Goal: Communication & Community: Answer question/provide support

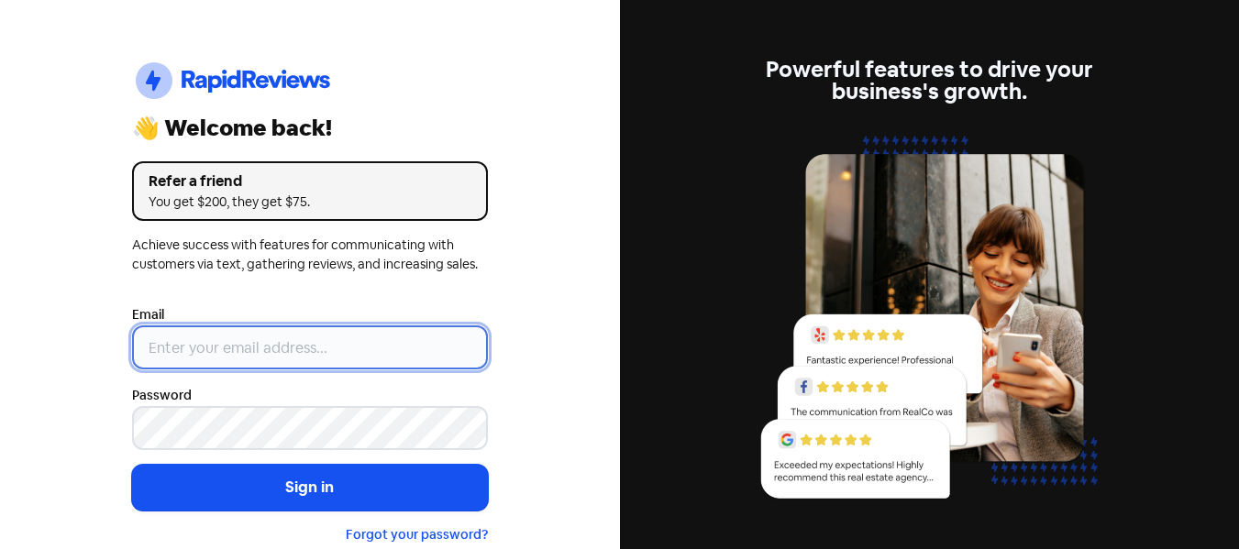
type input "[EMAIL_ADDRESS][DOMAIN_NAME]"
click at [317, 356] on input "[EMAIL_ADDRESS][DOMAIN_NAME]" at bounding box center [310, 347] width 356 height 44
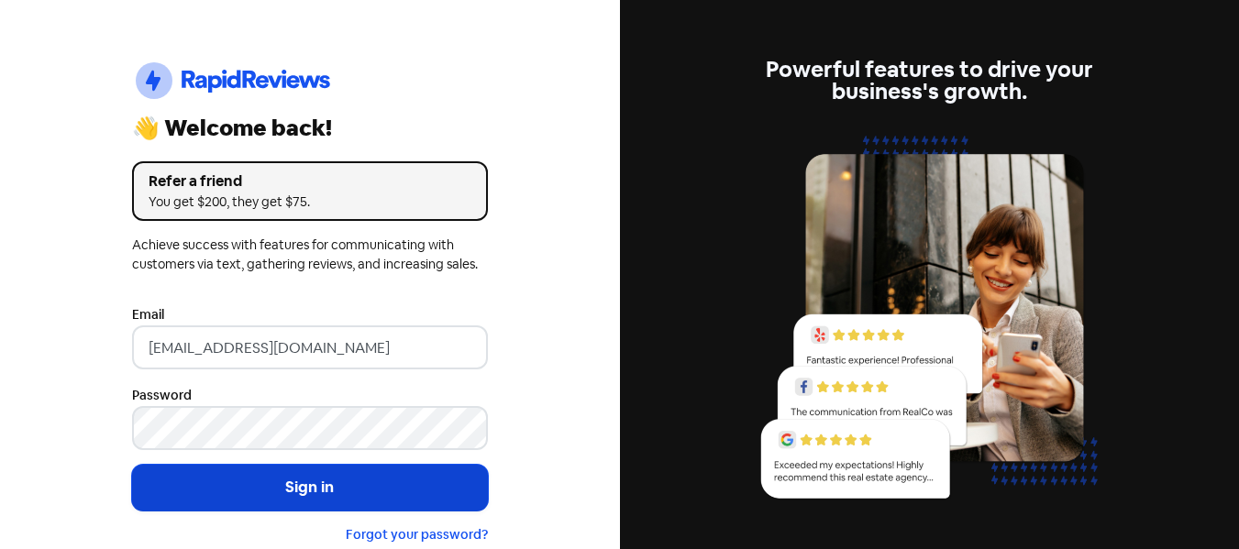
click at [214, 485] on button "Sign in" at bounding box center [310, 488] width 356 height 46
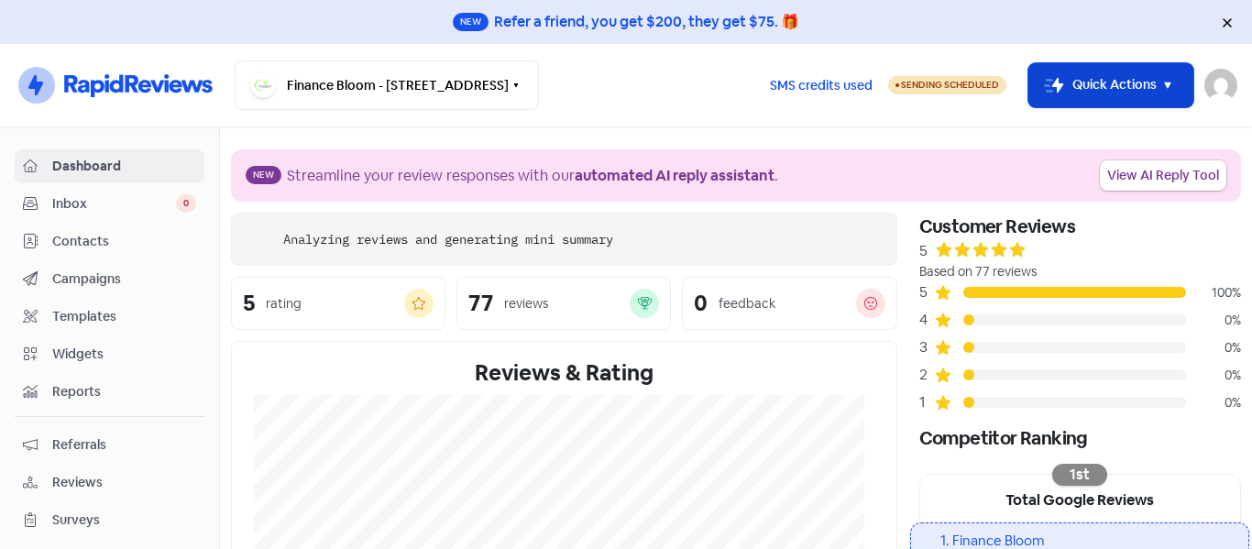
click at [1119, 81] on button "Icon For Thunder-move Quick Actions" at bounding box center [1111, 85] width 165 height 44
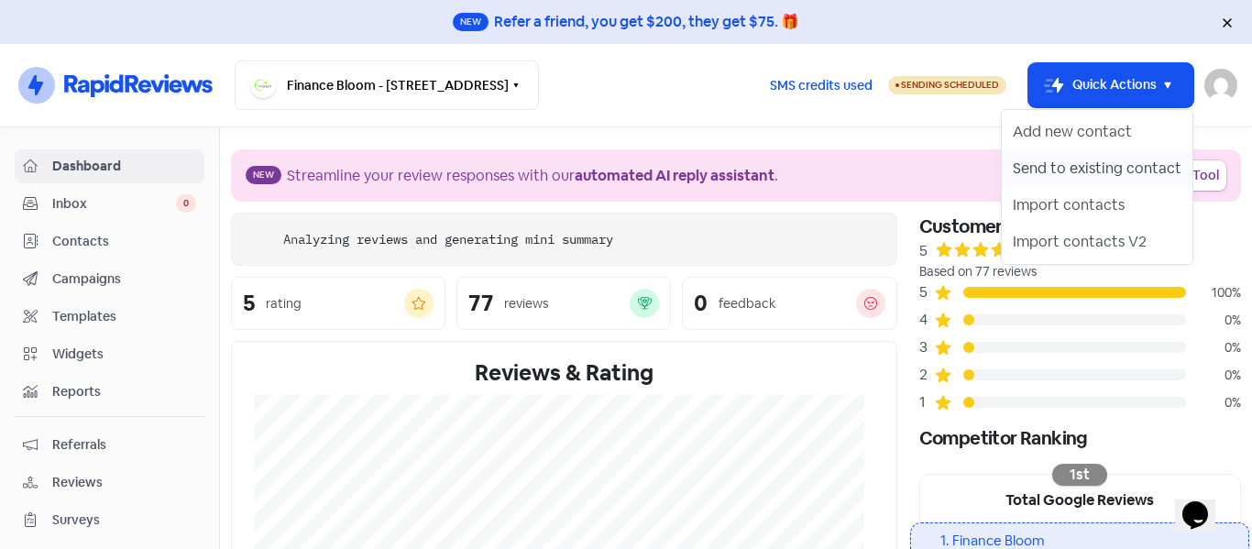
click at [1096, 168] on button "Send to existing contact" at bounding box center [1097, 168] width 191 height 37
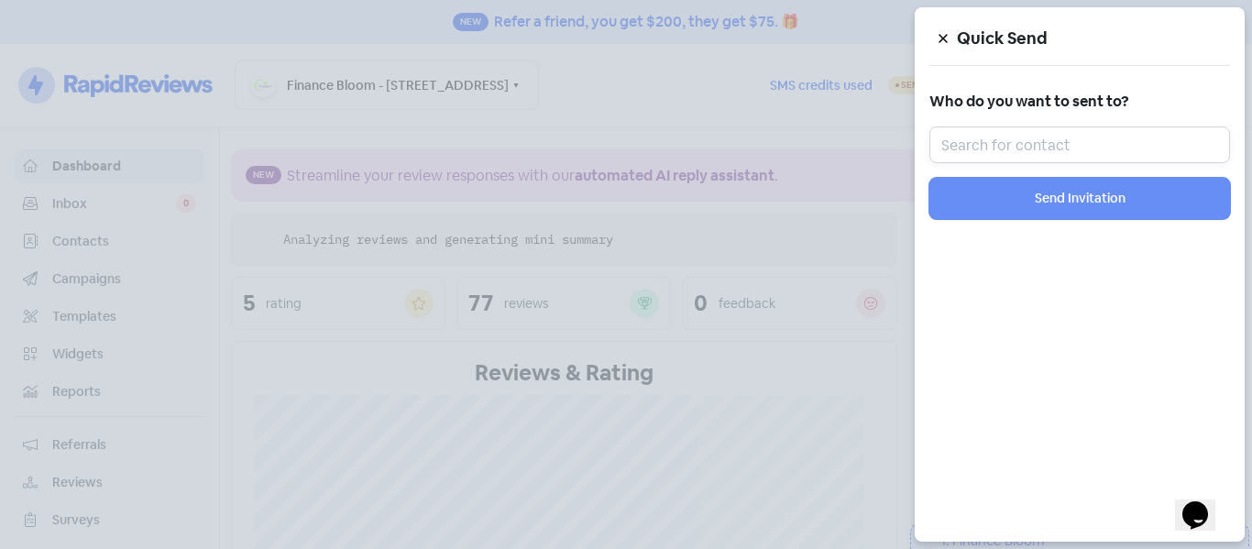
click at [994, 147] on input "text" at bounding box center [1080, 145] width 301 height 37
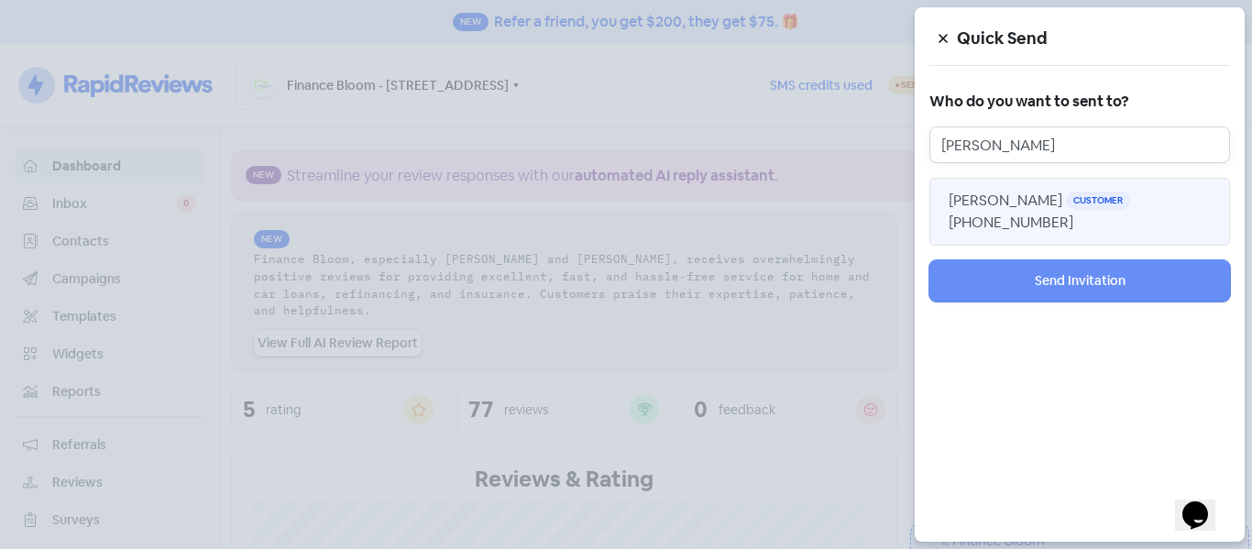
type input "[PERSON_NAME]"
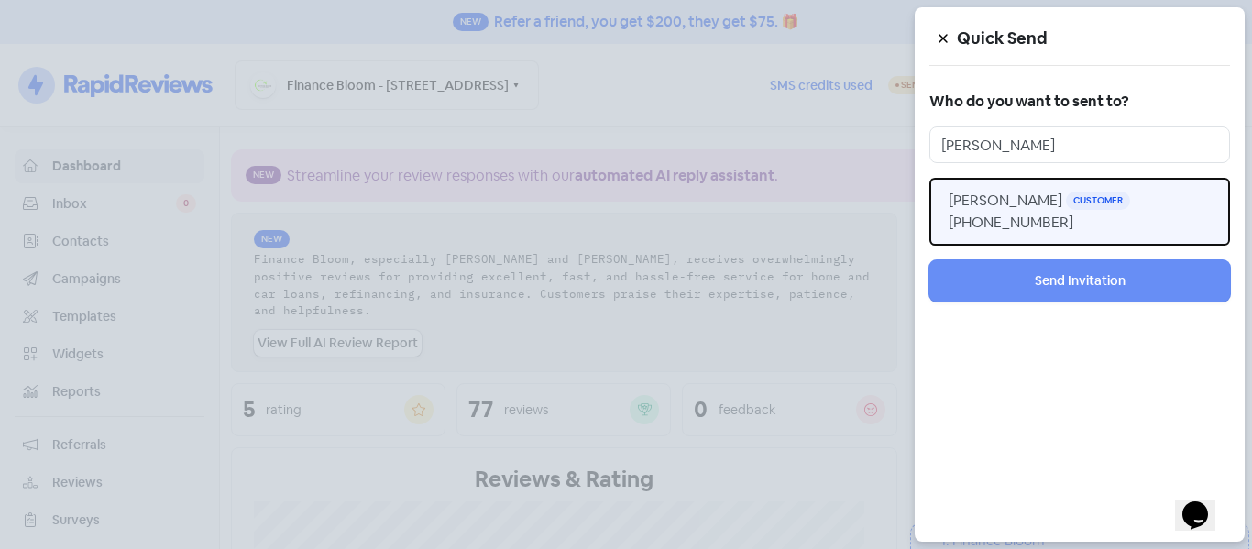
click at [973, 200] on span "[PERSON_NAME]" at bounding box center [1006, 200] width 114 height 19
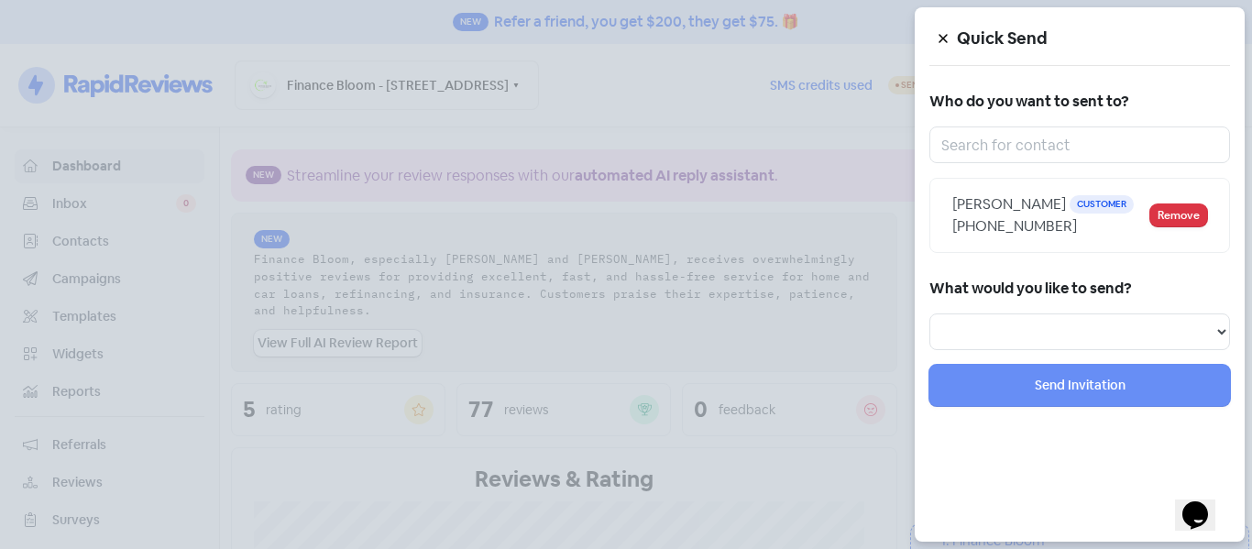
click at [981, 205] on span "[PERSON_NAME]" at bounding box center [1010, 203] width 114 height 19
click at [1041, 320] on select "Review Invitation Referral Invitation Survey Invitation Video Invitation" at bounding box center [1080, 332] width 301 height 37
select select "review"
click at [930, 314] on select "Review Invitation Referral Invitation Survey Invitation Video Invitation" at bounding box center [1080, 332] width 301 height 37
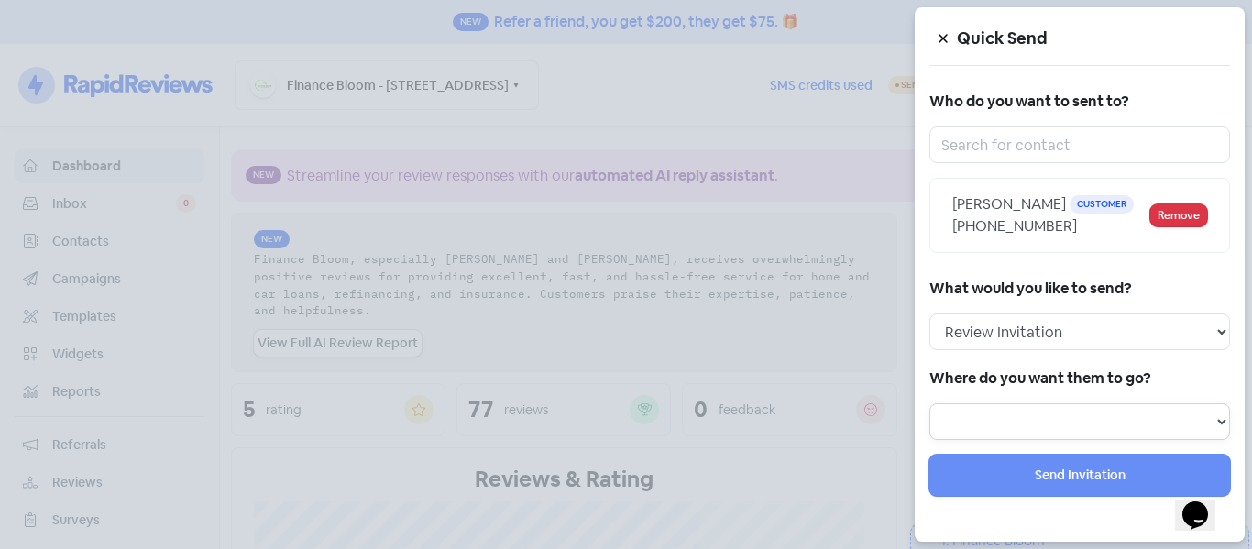
click at [1019, 431] on select "Review form: Google Review Request Review form: arti" at bounding box center [1080, 421] width 301 height 37
select select "449"
click at [930, 403] on select "Review form: Google Review Request Review form: arti" at bounding box center [1080, 421] width 301 height 37
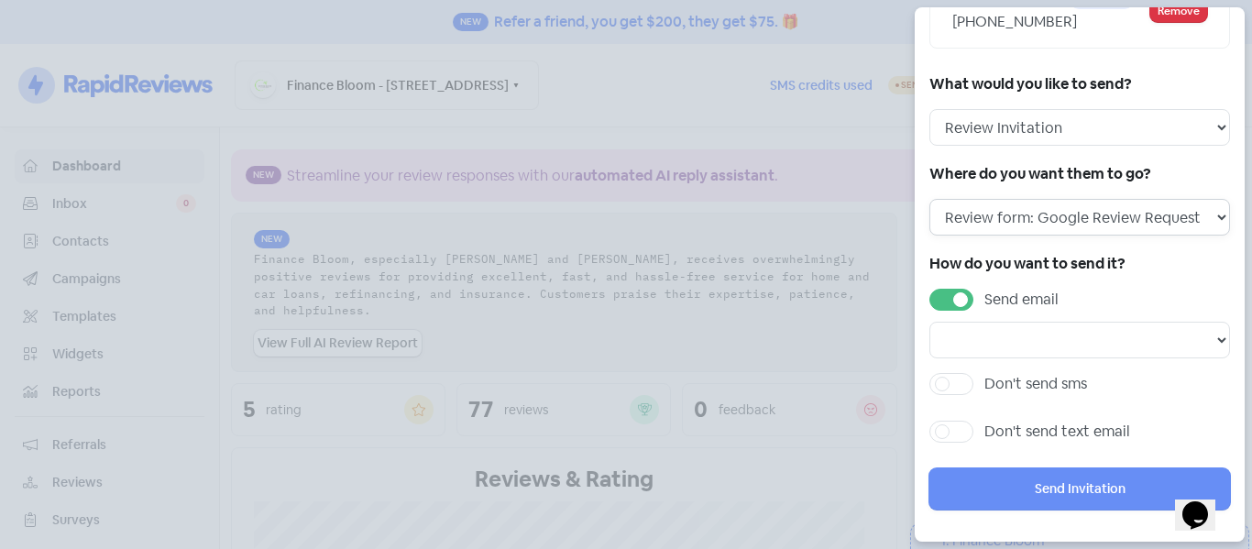
scroll to position [209, 0]
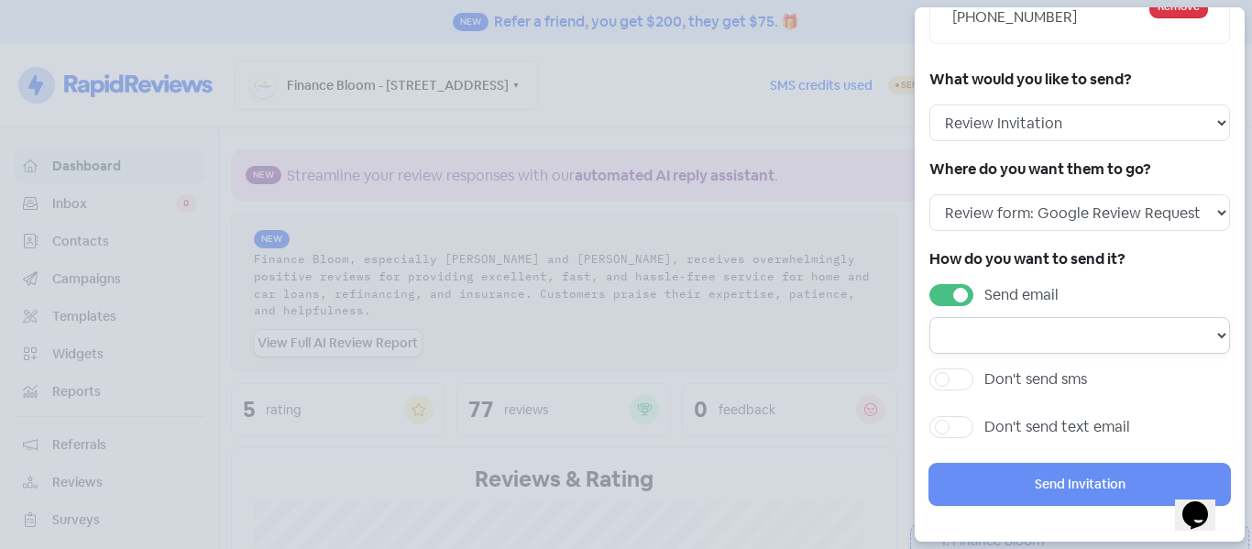
click at [1020, 339] on select "Email template: First review email Email template: Second review email Email te…" at bounding box center [1080, 335] width 301 height 37
select select "1475"
click at [930, 317] on select "Email template: First review email Email template: Second review email Email te…" at bounding box center [1080, 335] width 301 height 37
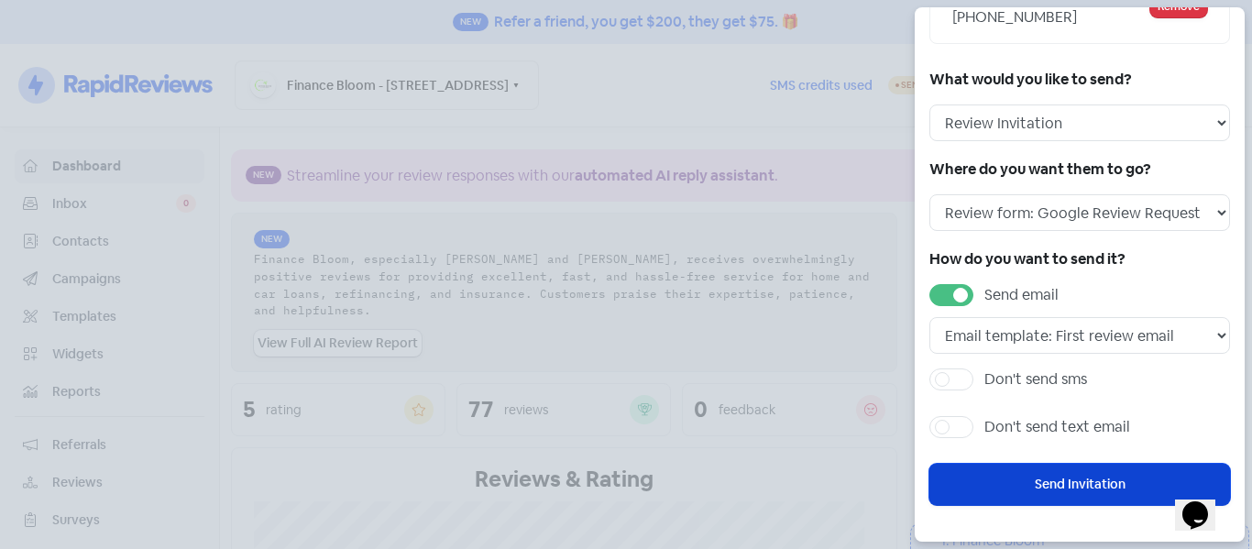
click at [998, 484] on button "Send Invitation" at bounding box center [1080, 484] width 301 height 41
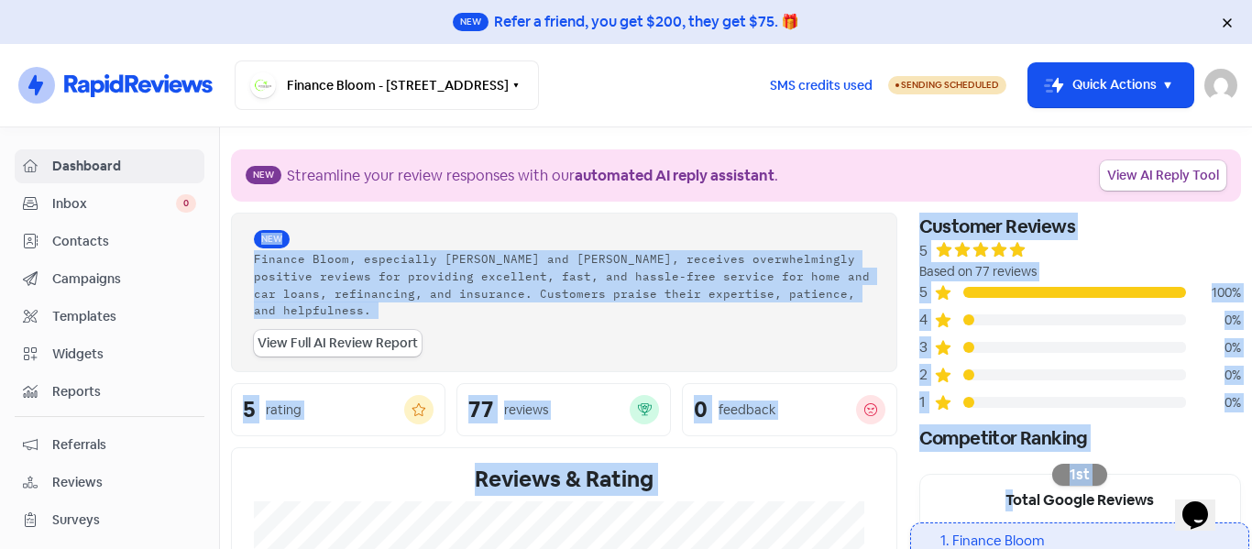
drag, startPoint x: 998, startPoint y: 484, endPoint x: 1202, endPoint y: 154, distance: 387.8
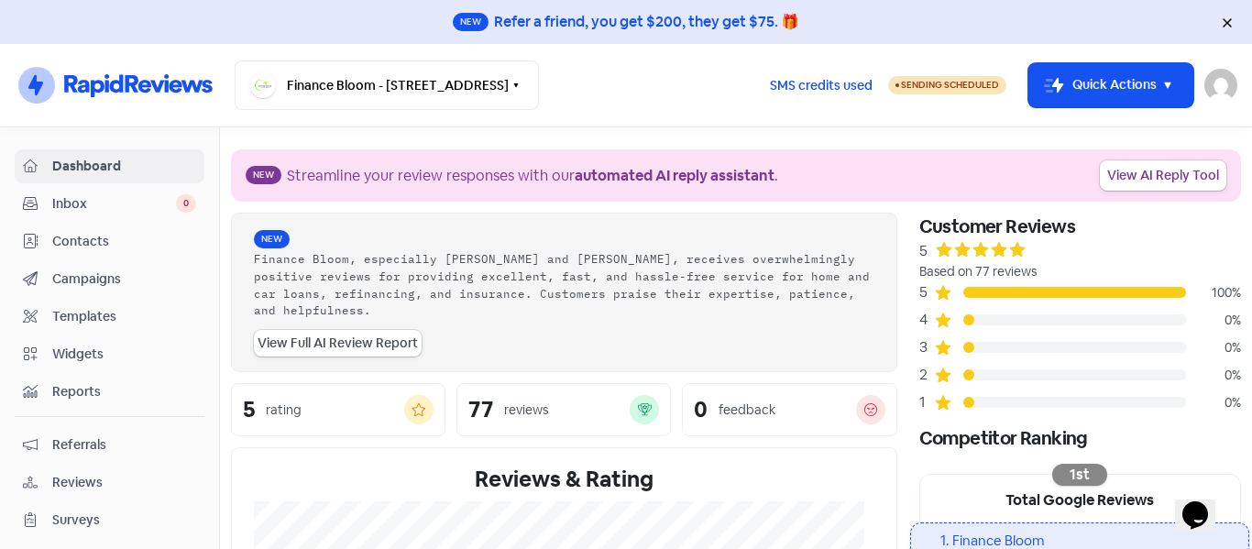
click at [766, 118] on nav "Icon For Thunder-circle Finance Bloom - [STREET_ADDRESS] Switch Business All bu…" at bounding box center [626, 85] width 1252 height 83
click at [1083, 82] on button "Icon For Thunder-move Quick Actions" at bounding box center [1111, 85] width 165 height 44
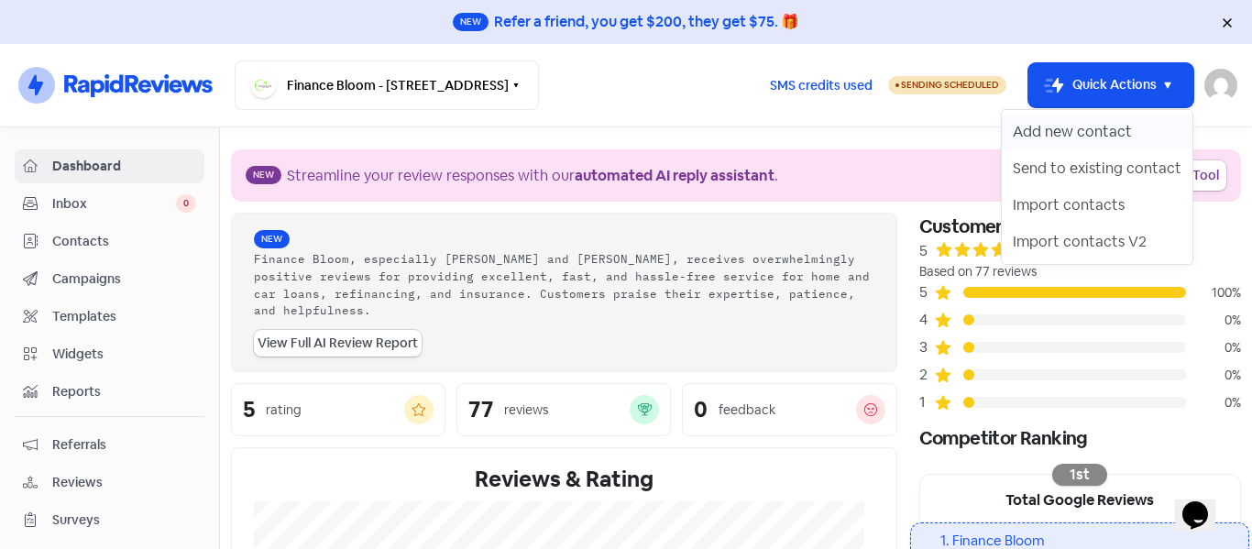
click at [1068, 127] on button "Add new contact" at bounding box center [1097, 132] width 191 height 37
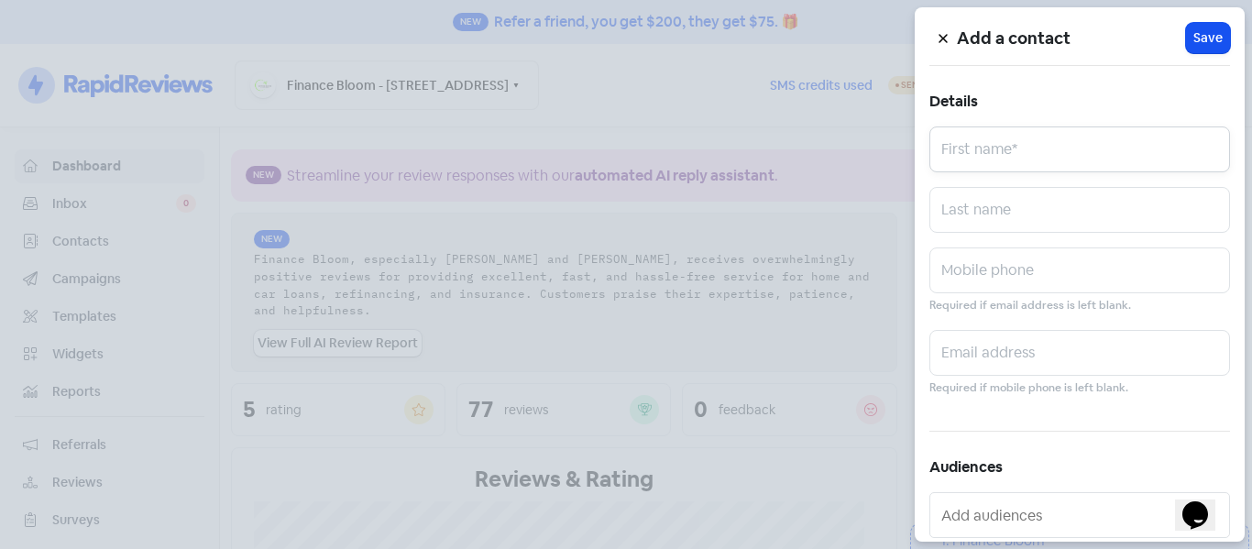
click at [988, 149] on input "text" at bounding box center [1080, 150] width 301 height 46
type input "Hemant"
click at [970, 209] on input "text" at bounding box center [1080, 210] width 301 height 46
click at [947, 221] on input "Sridhar" at bounding box center [1080, 210] width 301 height 46
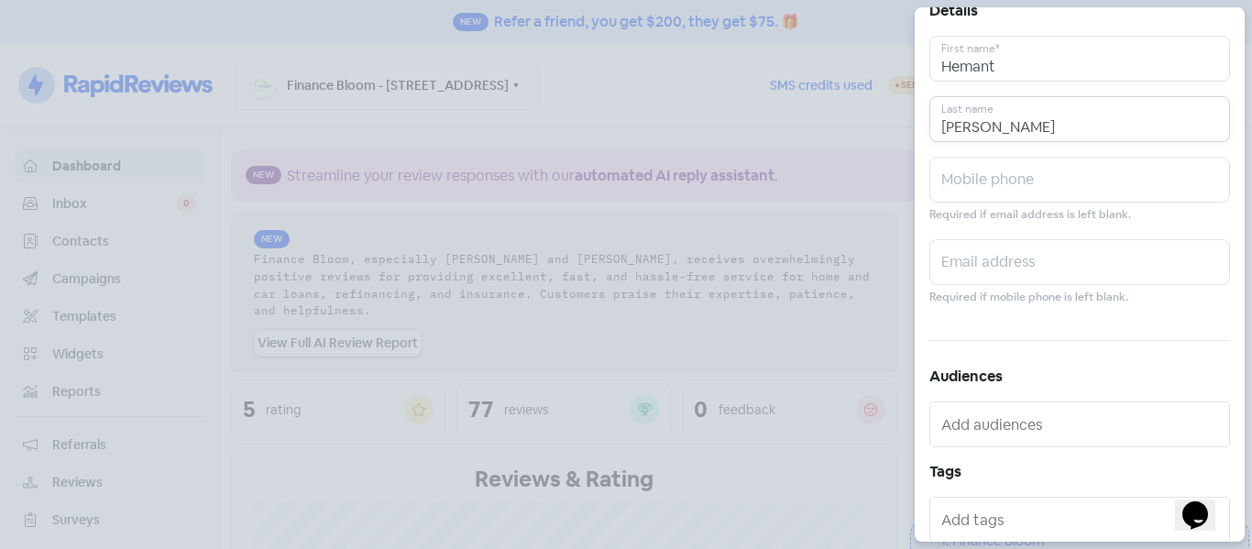
scroll to position [94, 0]
type input "[PERSON_NAME]"
click at [998, 184] on input "text" at bounding box center [1080, 177] width 301 height 46
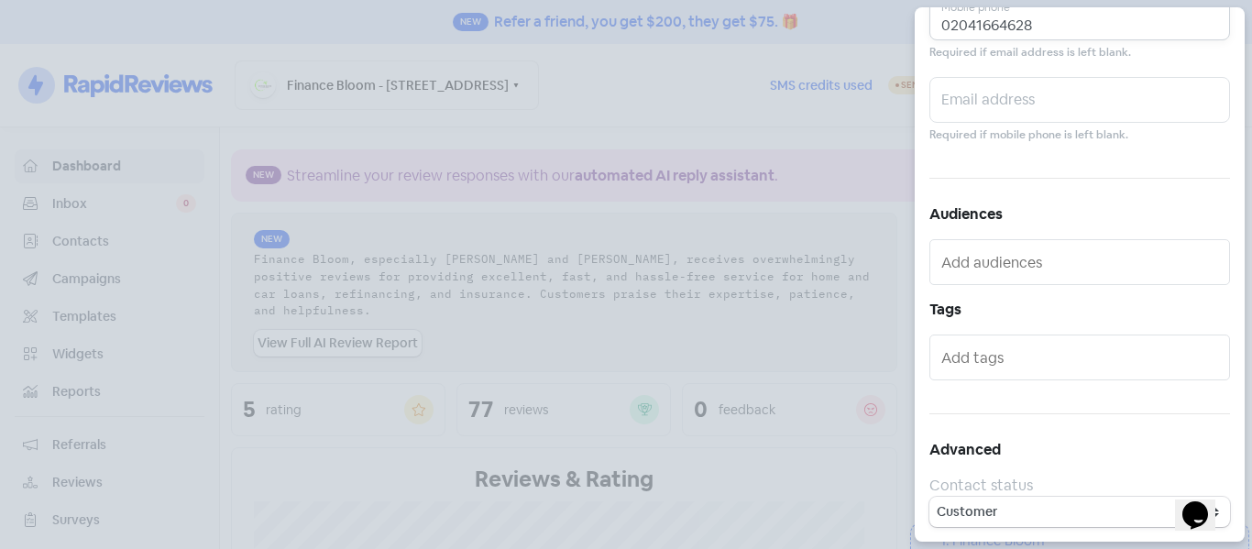
scroll to position [0, 0]
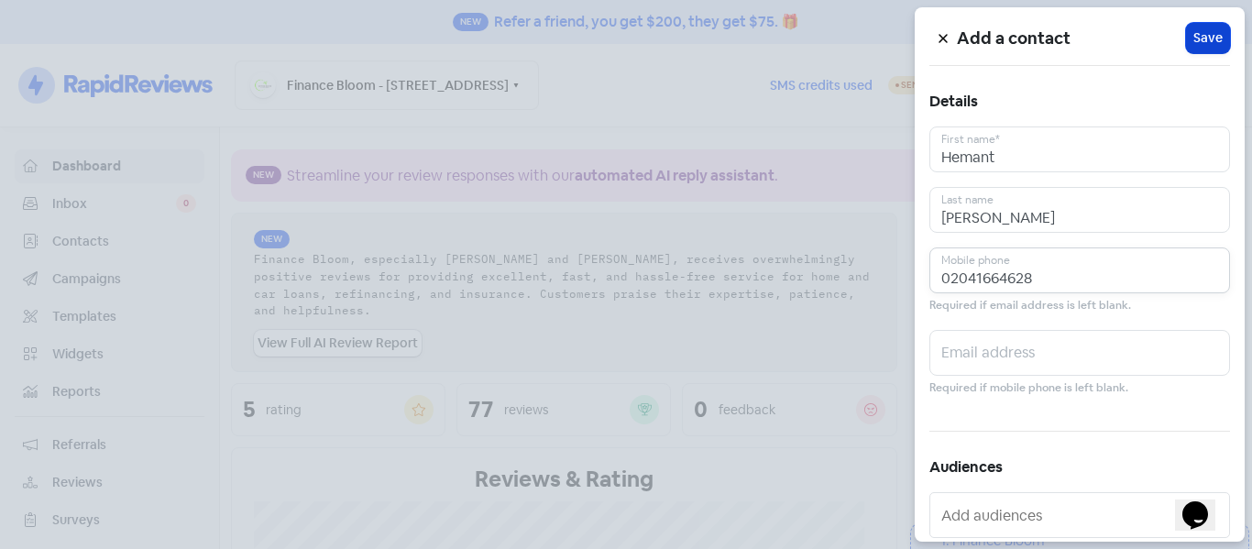
type input "02041664628"
click at [1194, 32] on span "Save" at bounding box center [1208, 37] width 29 height 19
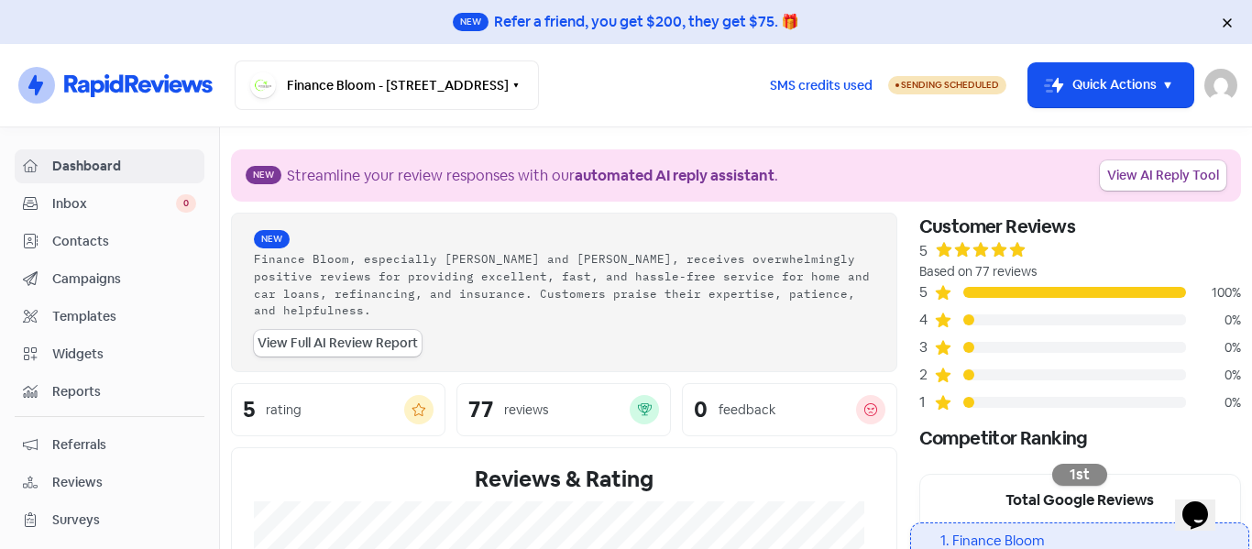
click at [102, 234] on span "Contacts" at bounding box center [124, 241] width 144 height 19
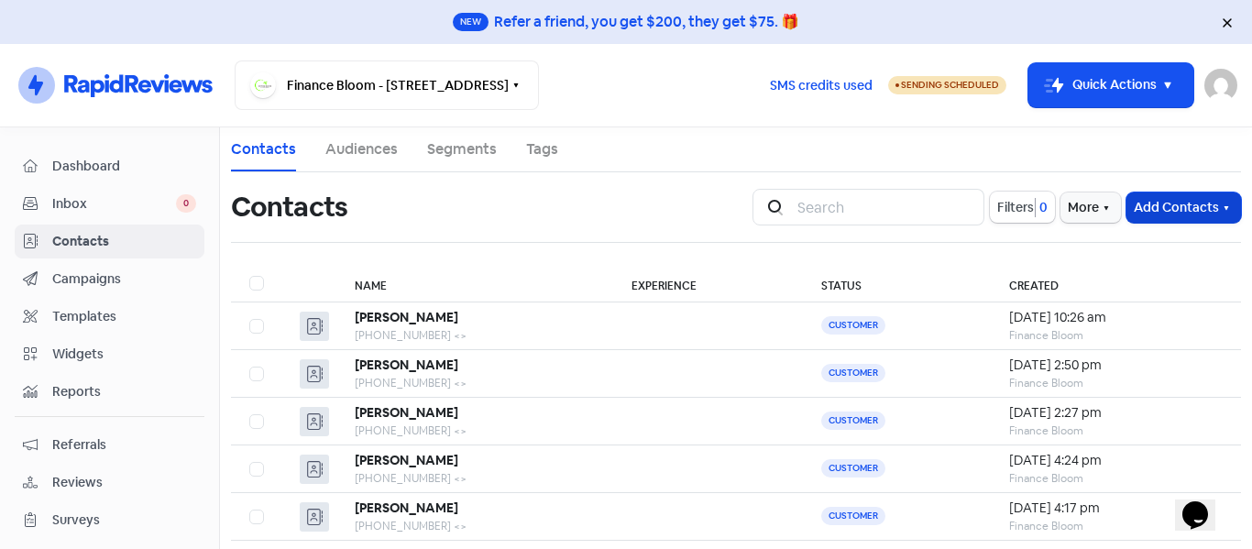
click at [1130, 205] on button "Add Contacts" at bounding box center [1184, 208] width 115 height 30
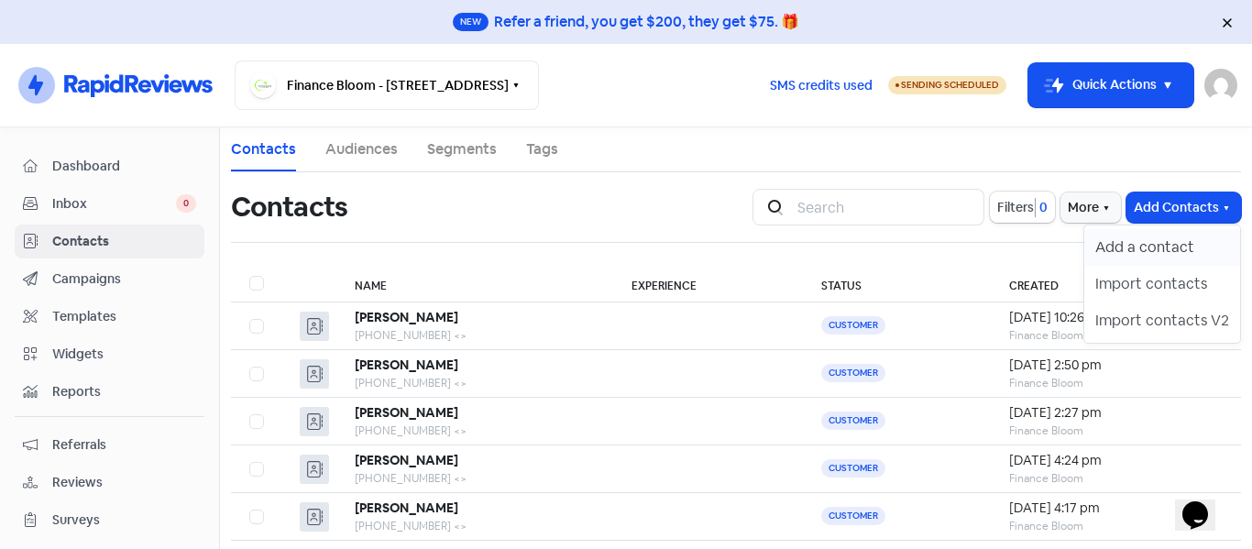
click at [1106, 241] on button "Add a contact" at bounding box center [1163, 247] width 156 height 37
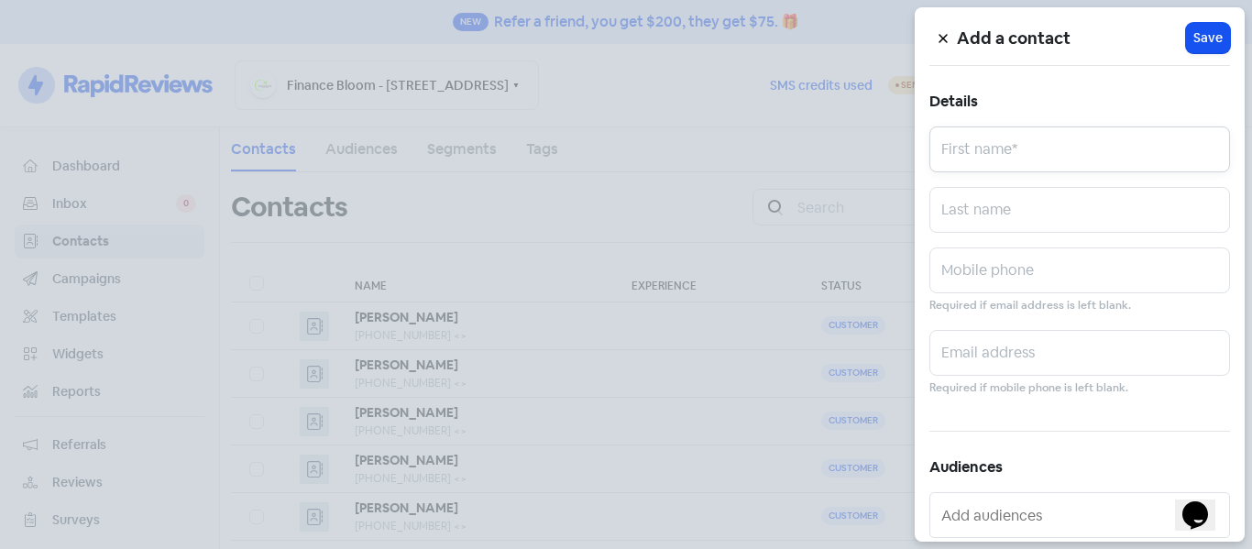
click at [954, 150] on input "text" at bounding box center [1080, 150] width 301 height 46
click at [946, 42] on icon at bounding box center [943, 39] width 8 height 8
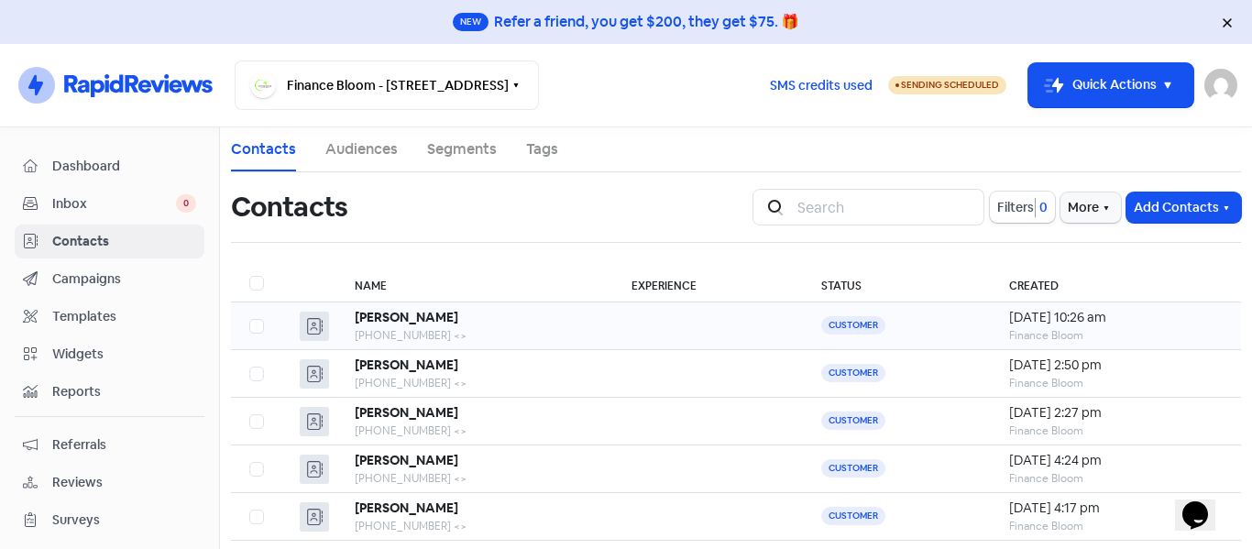
click at [432, 327] on div "[PHONE_NUMBER] <>" at bounding box center [475, 335] width 240 height 17
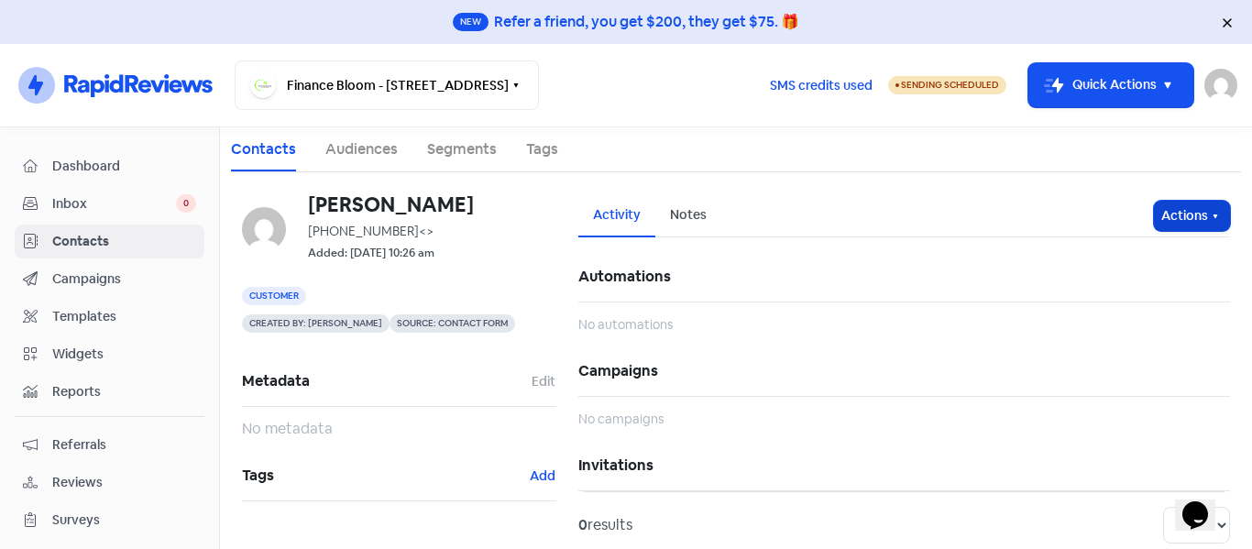
click at [1173, 220] on button "Actions" at bounding box center [1192, 216] width 76 height 30
click at [1153, 256] on button "Send invitation" at bounding box center [1157, 255] width 145 height 37
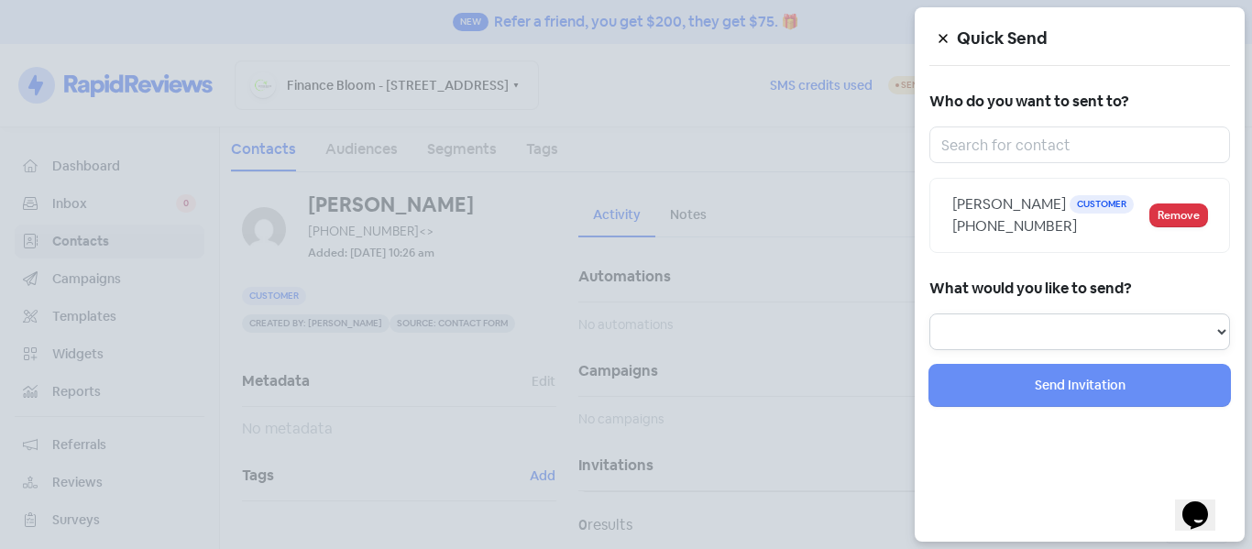
click at [1043, 332] on select "Review Invitation Referral Invitation Survey Invitation Video Invitation" at bounding box center [1080, 332] width 301 height 37
select select "review"
click at [930, 314] on select "Review Invitation Referral Invitation Survey Invitation Video Invitation" at bounding box center [1080, 332] width 301 height 37
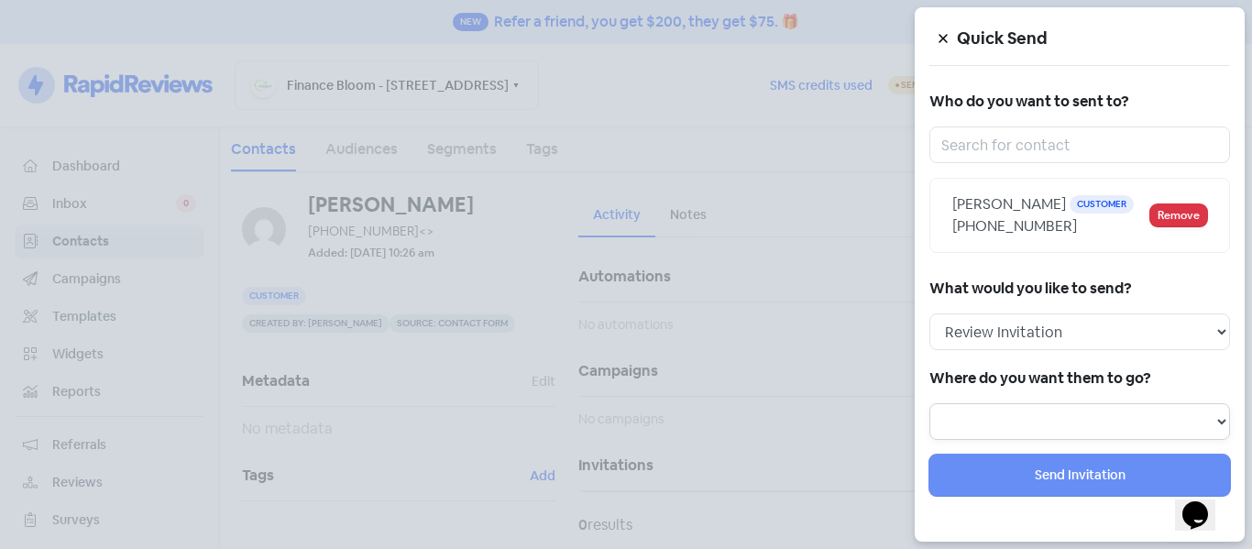
click at [1027, 422] on select "Review form: Google Review Request Review form: arti" at bounding box center [1080, 421] width 301 height 37
select select "449"
click at [930, 403] on select "Review form: Google Review Request Review form: arti" at bounding box center [1080, 421] width 301 height 37
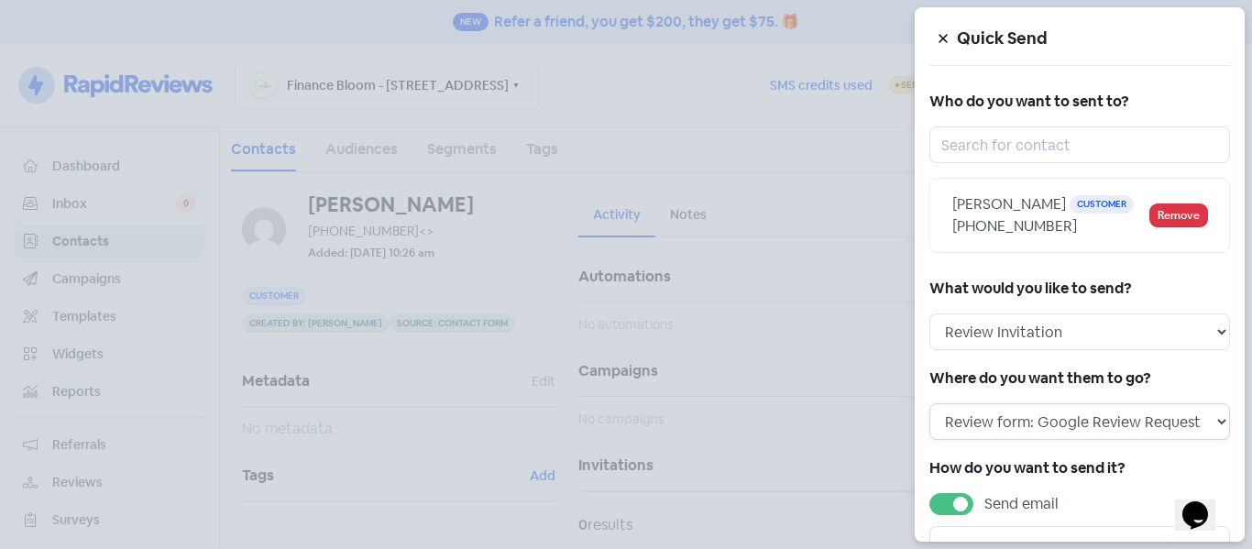
scroll to position [209, 0]
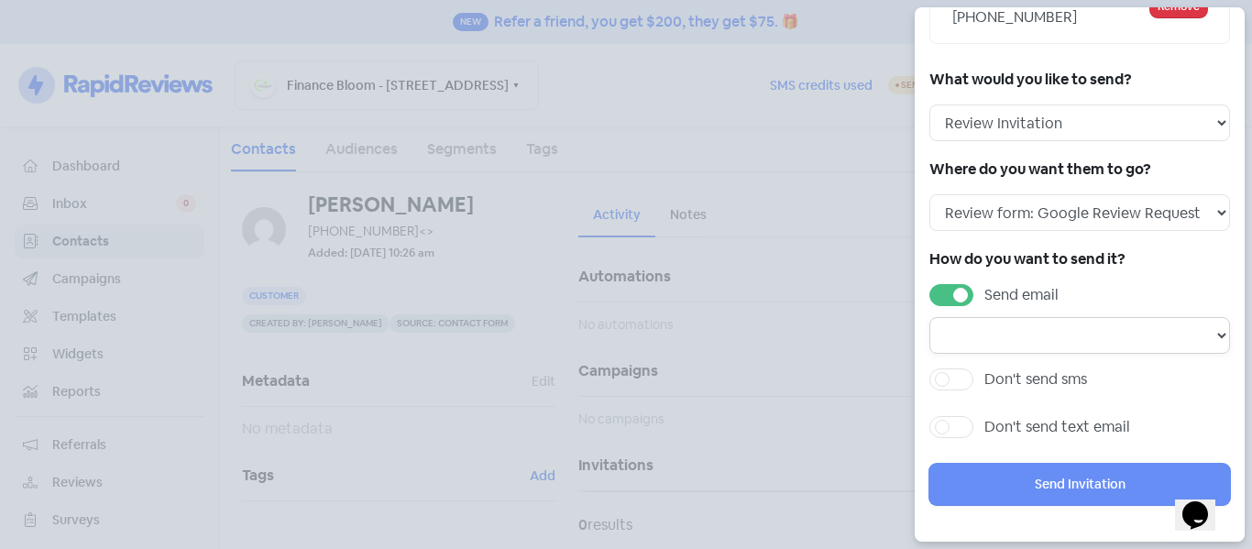
click at [1074, 333] on select "Email template: First review email Email template: Second review email Email te…" at bounding box center [1080, 335] width 301 height 37
select select "1475"
click at [930, 317] on select "Email template: First review email Email template: Second review email Email te…" at bounding box center [1080, 335] width 301 height 37
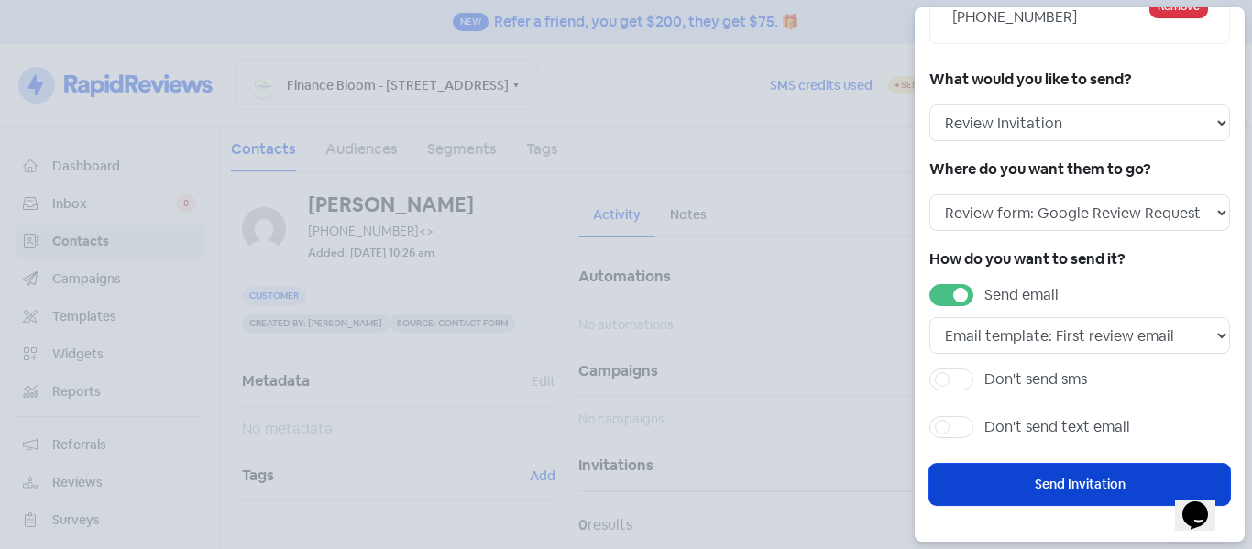
click at [1050, 490] on button "Send Invitation" at bounding box center [1080, 484] width 301 height 41
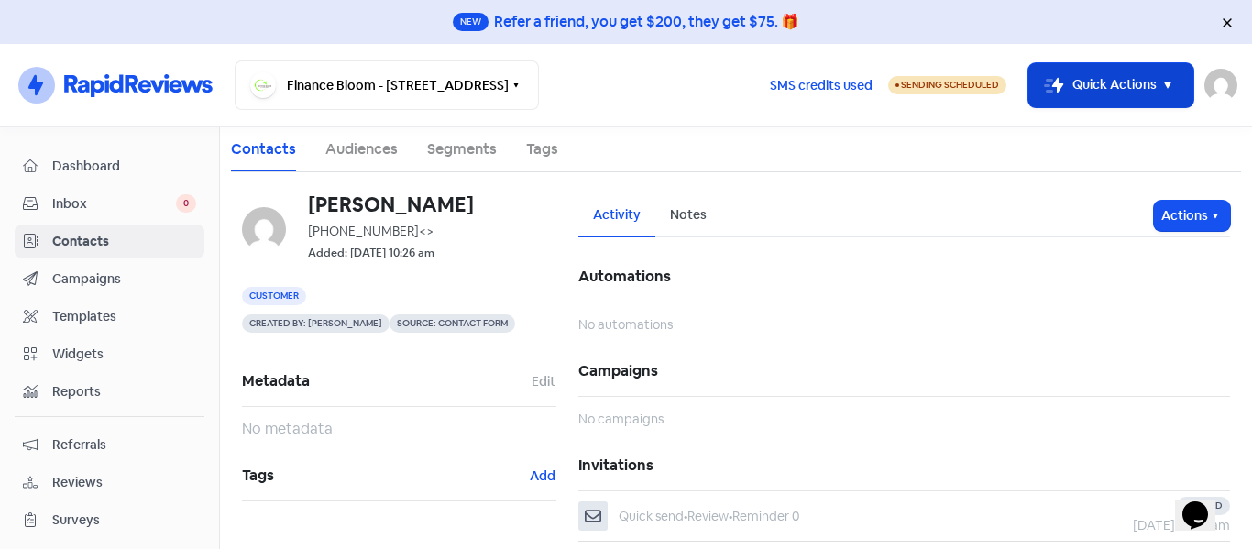
click at [1093, 73] on button "Icon For Thunder-move Quick Actions" at bounding box center [1111, 85] width 165 height 44
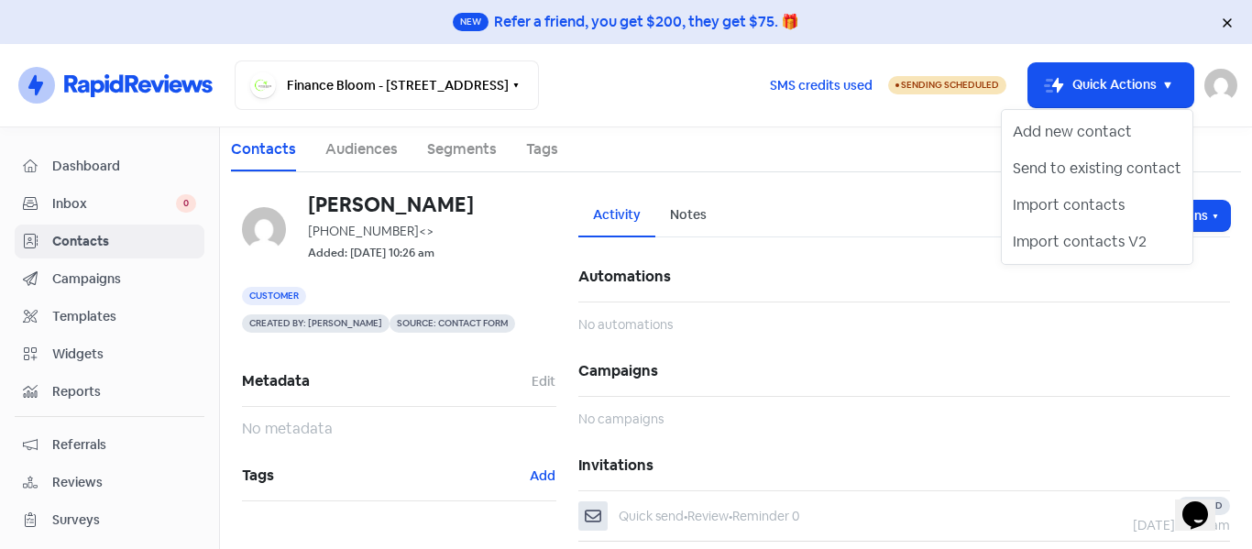
click at [1098, 113] on div "Add new contact Send to existing contact Import contacts Import contacts V2" at bounding box center [1097, 187] width 193 height 156
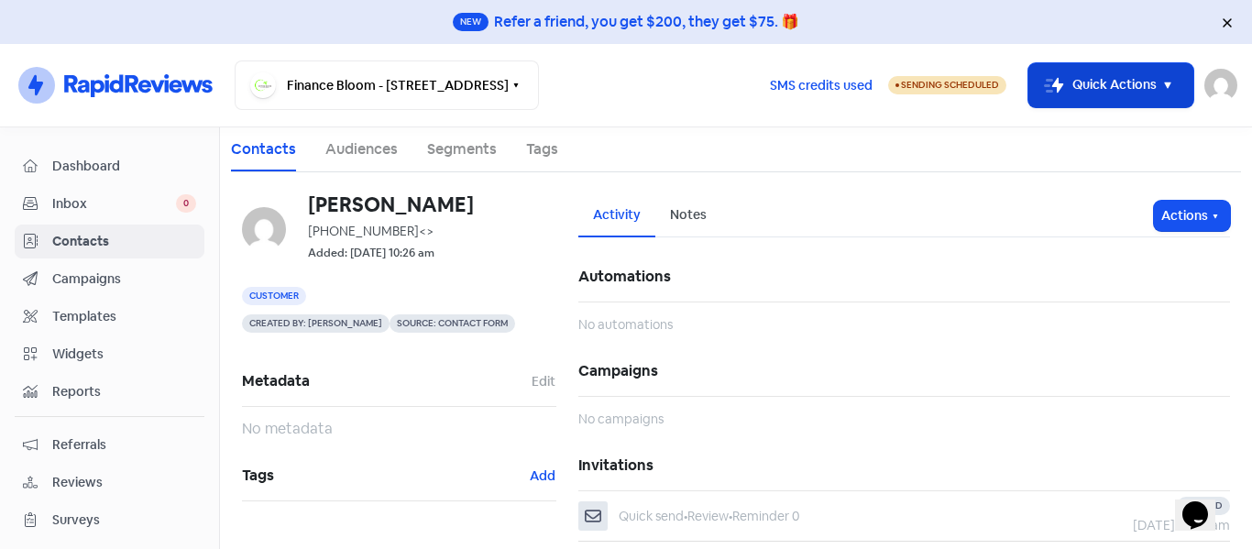
click at [1096, 103] on button "Icon For Thunder-move Quick Actions" at bounding box center [1111, 85] width 165 height 44
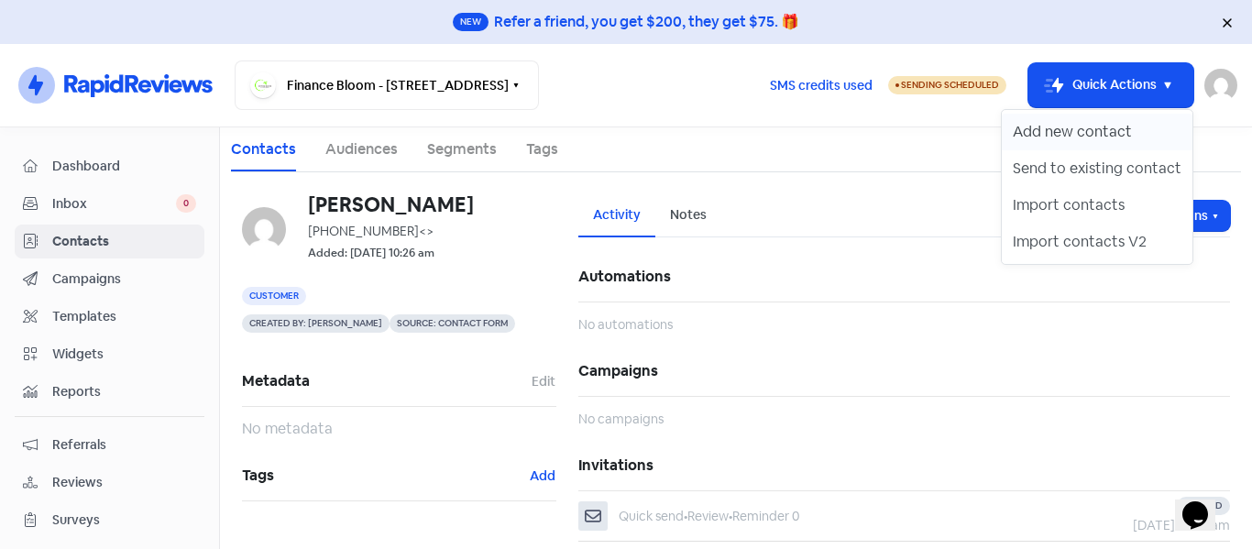
click at [1100, 135] on button "Add new contact" at bounding box center [1097, 132] width 191 height 37
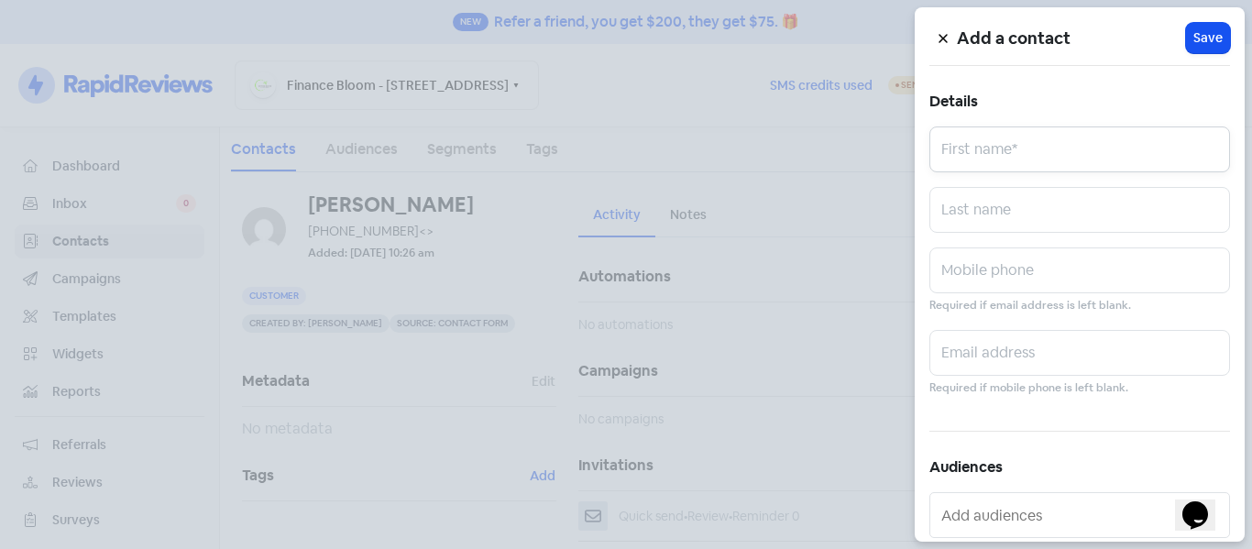
click at [1039, 154] on input "text" at bounding box center [1080, 150] width 301 height 46
type input "Crystal"
click at [1023, 193] on input "text" at bounding box center [1080, 210] width 301 height 46
type input "Prasad"
click at [994, 274] on input "text" at bounding box center [1080, 271] width 301 height 46
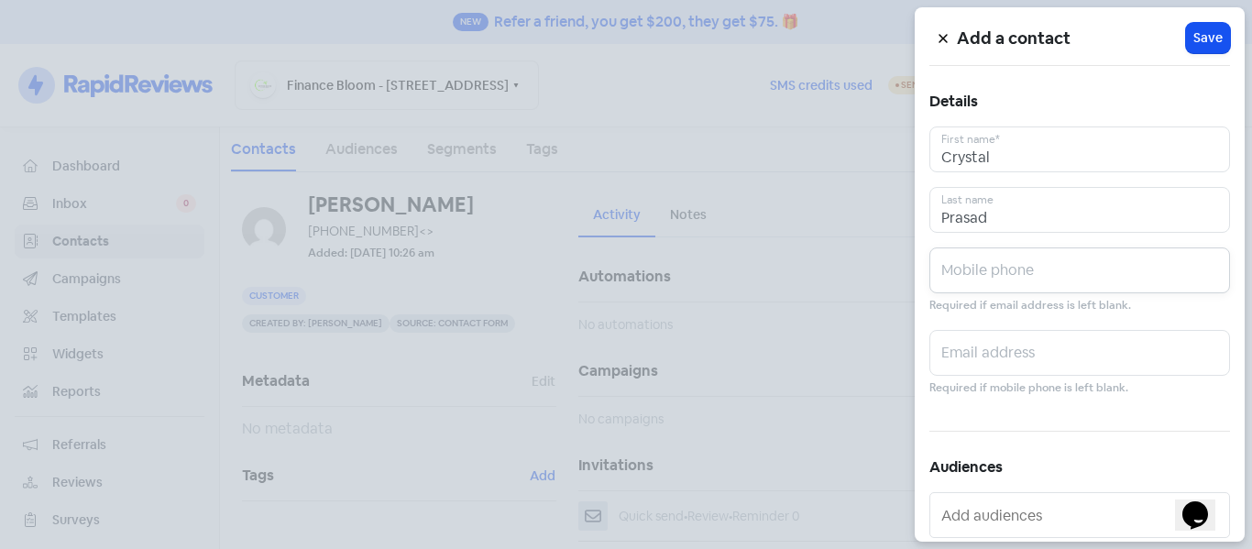
paste input "02102876055"
type input "02102876055"
click at [1194, 47] on span "Save" at bounding box center [1208, 37] width 29 height 19
